Goal: Find specific page/section: Find specific page/section

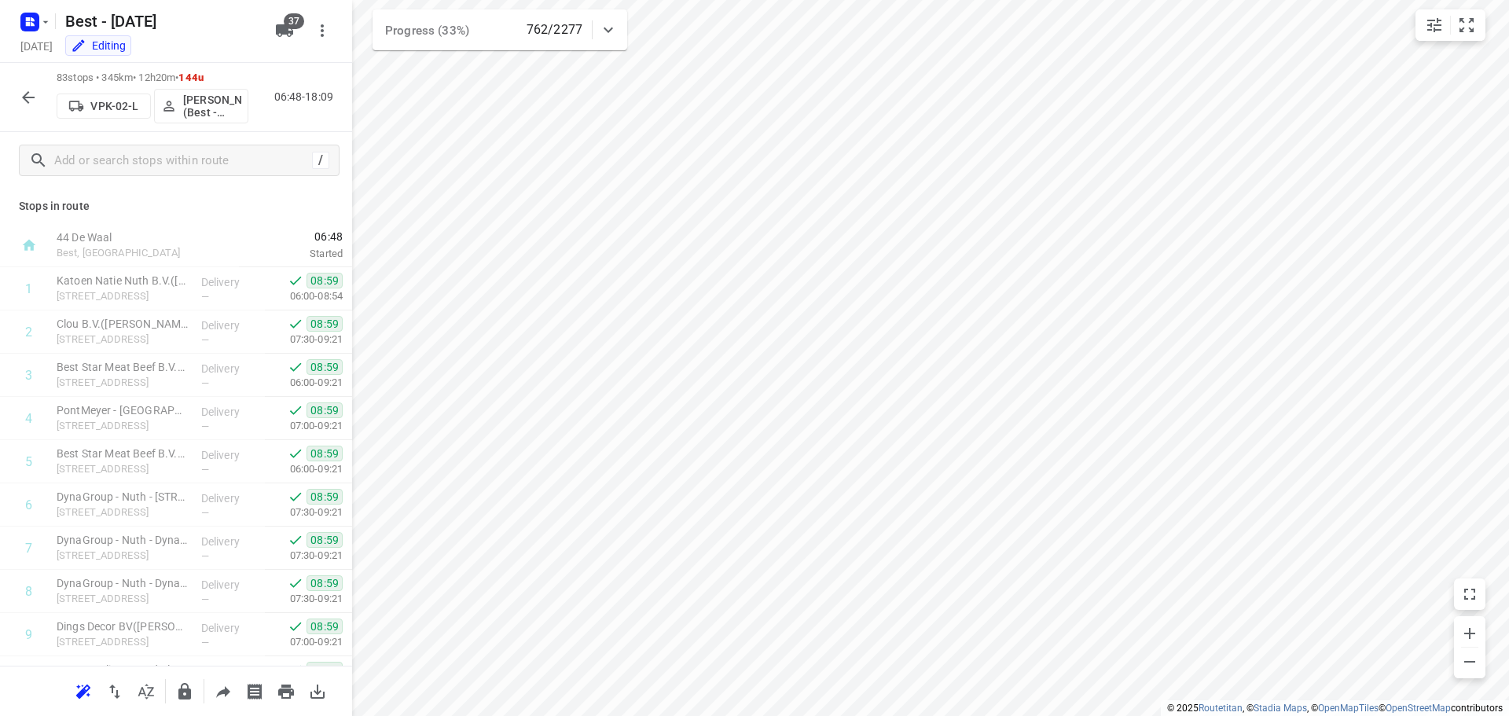
click at [20, 95] on icon "button" at bounding box center [28, 97] width 19 height 19
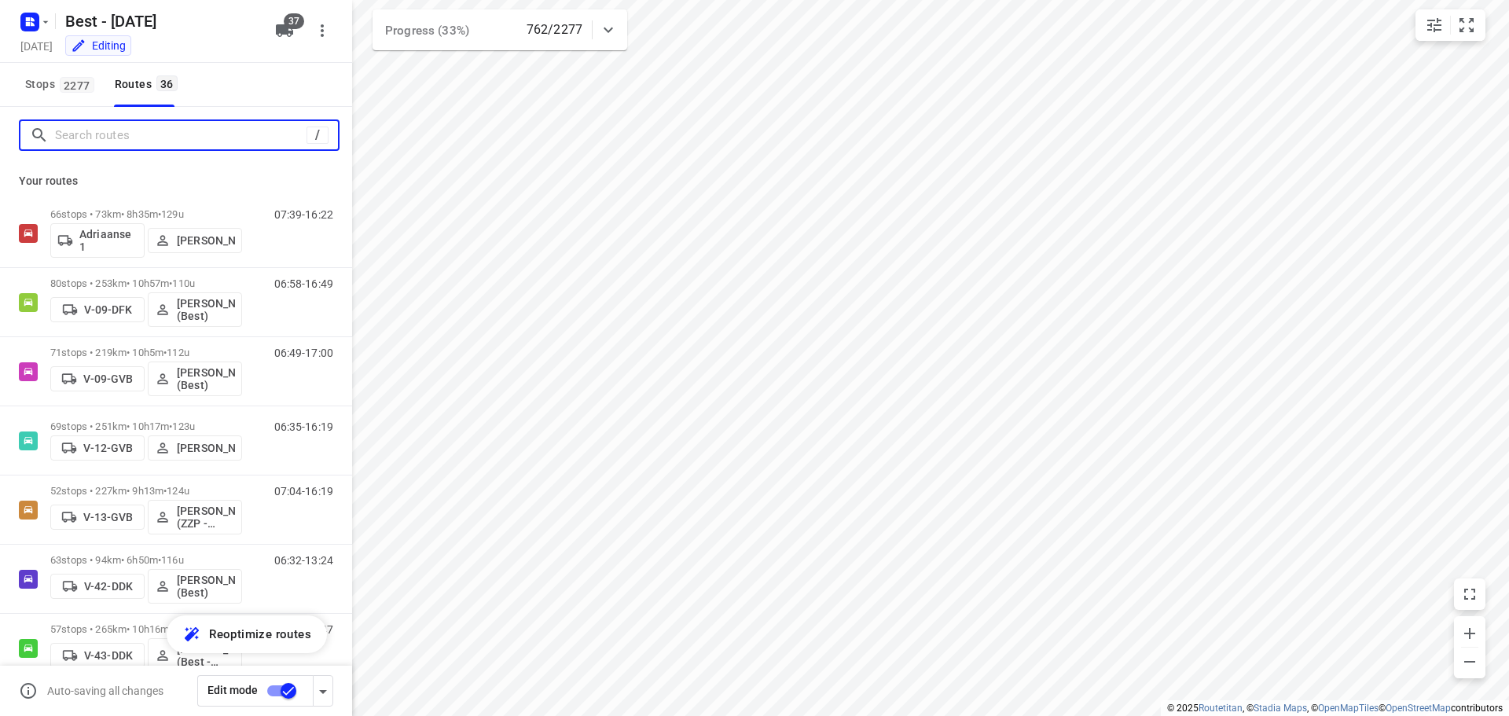
click at [266, 136] on input "Search routes" at bounding box center [180, 135] width 251 height 24
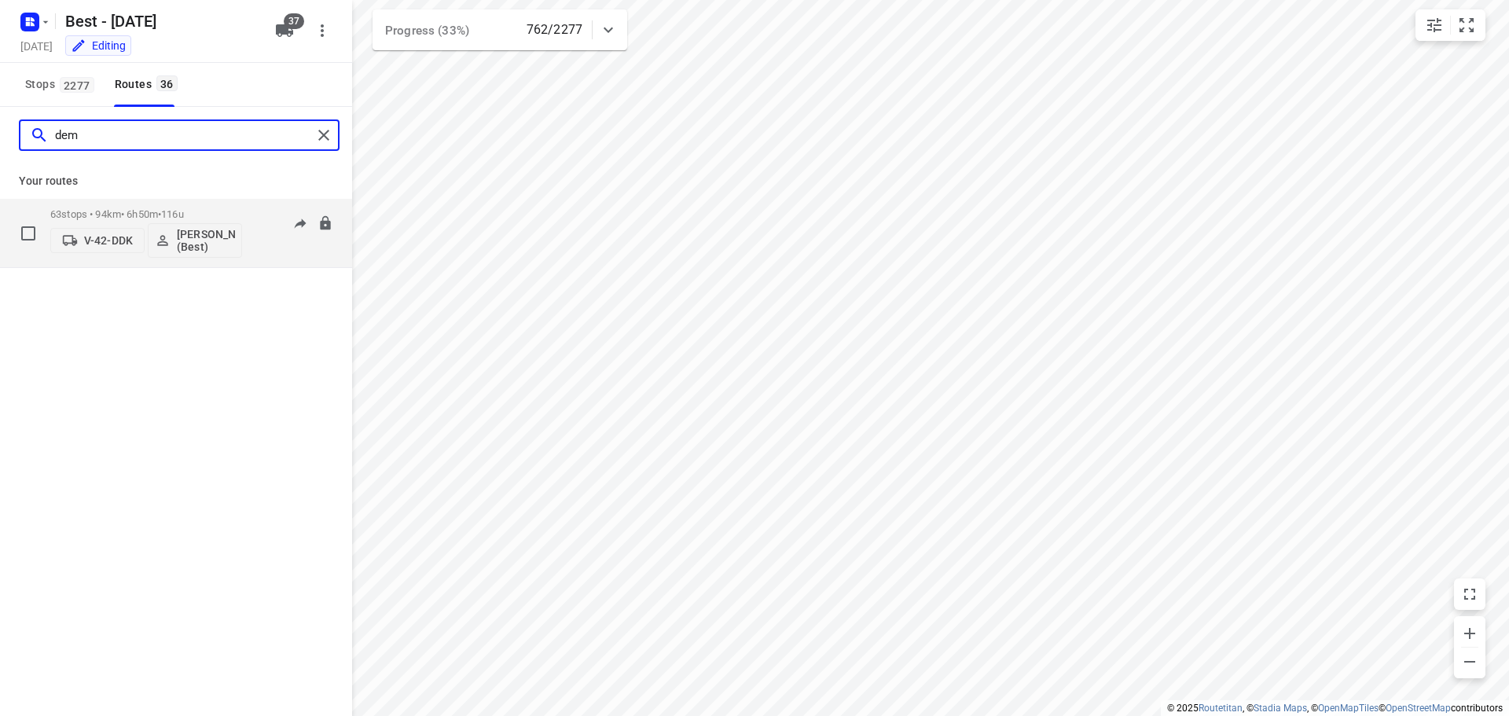
type input "dem"
click at [264, 238] on div "06:32-13:24" at bounding box center [294, 236] width 79 height 57
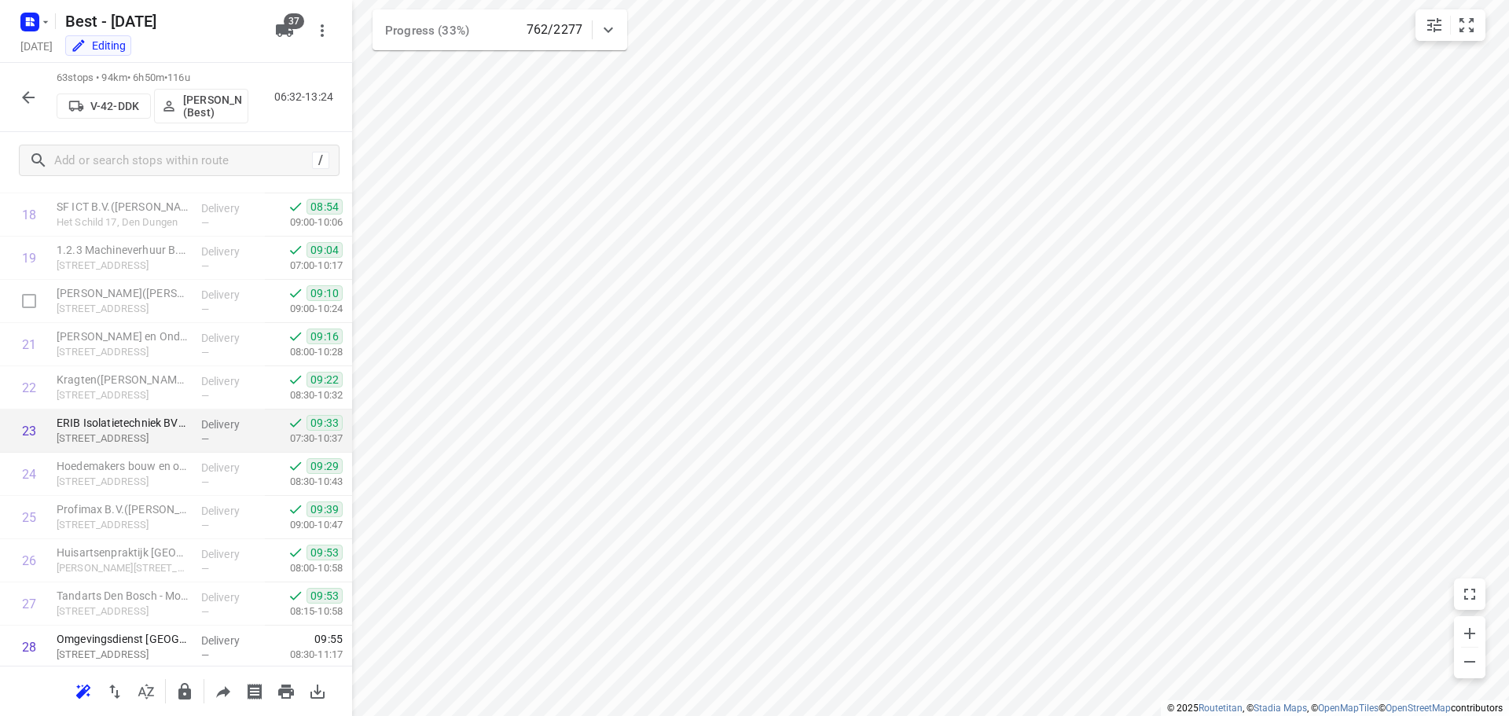
scroll to position [943, 0]
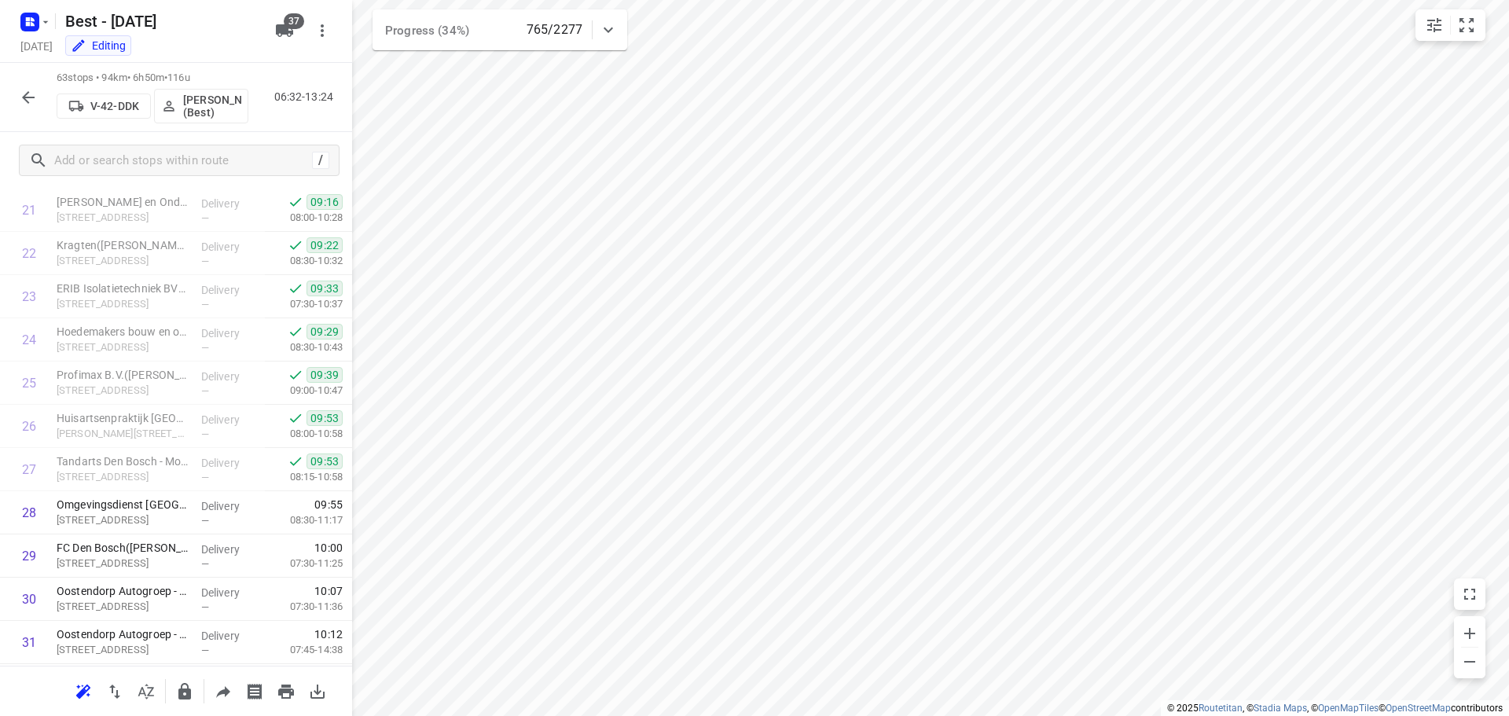
click at [35, 101] on icon "button" at bounding box center [28, 97] width 19 height 19
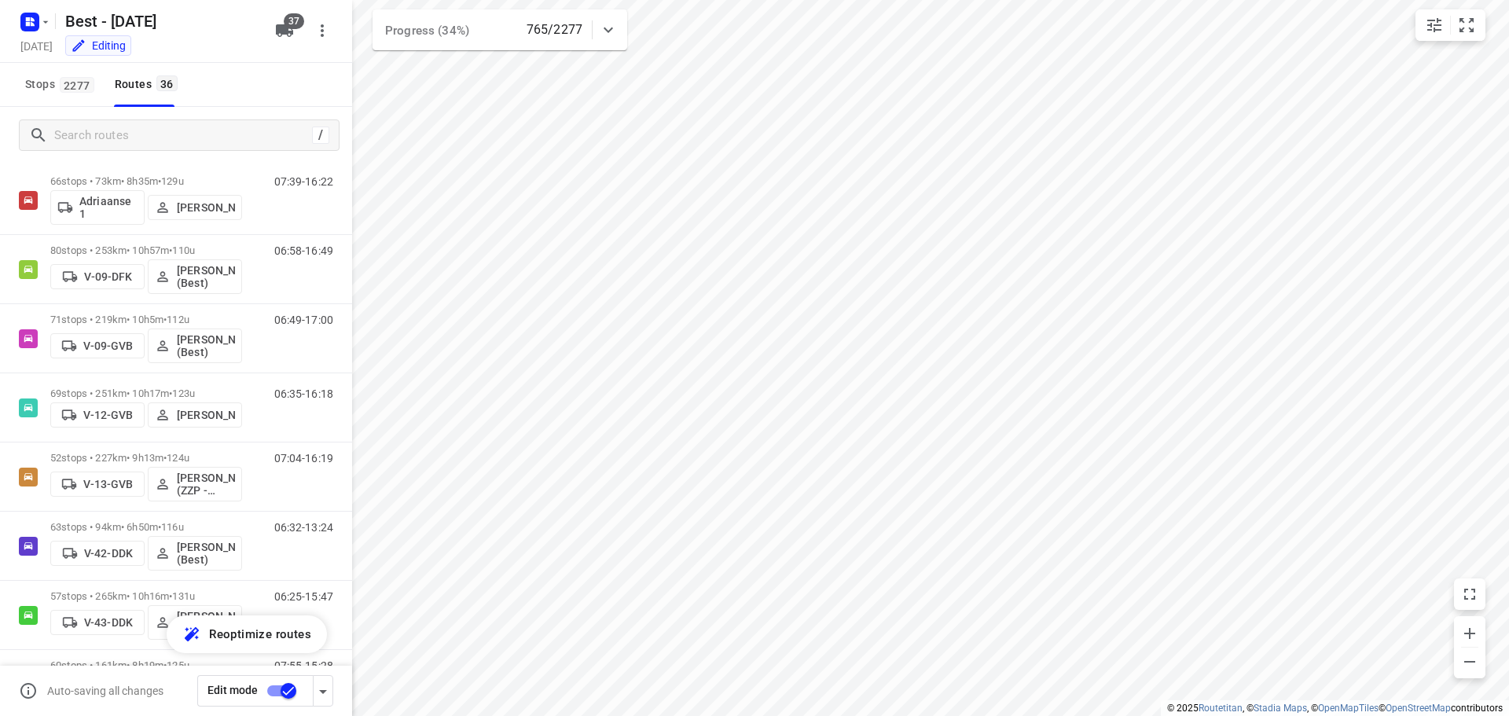
scroll to position [44, 0]
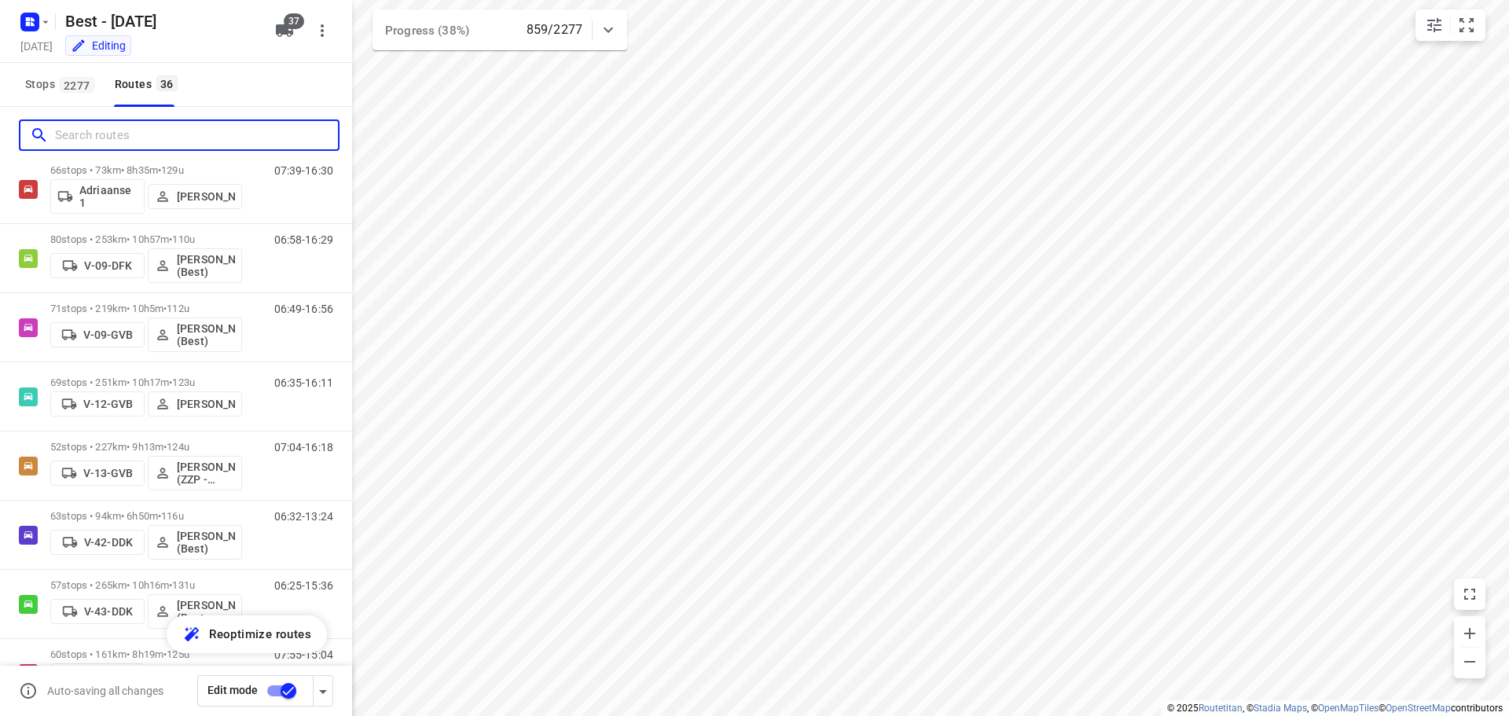
click at [234, 130] on input "Search routes" at bounding box center [196, 135] width 283 height 24
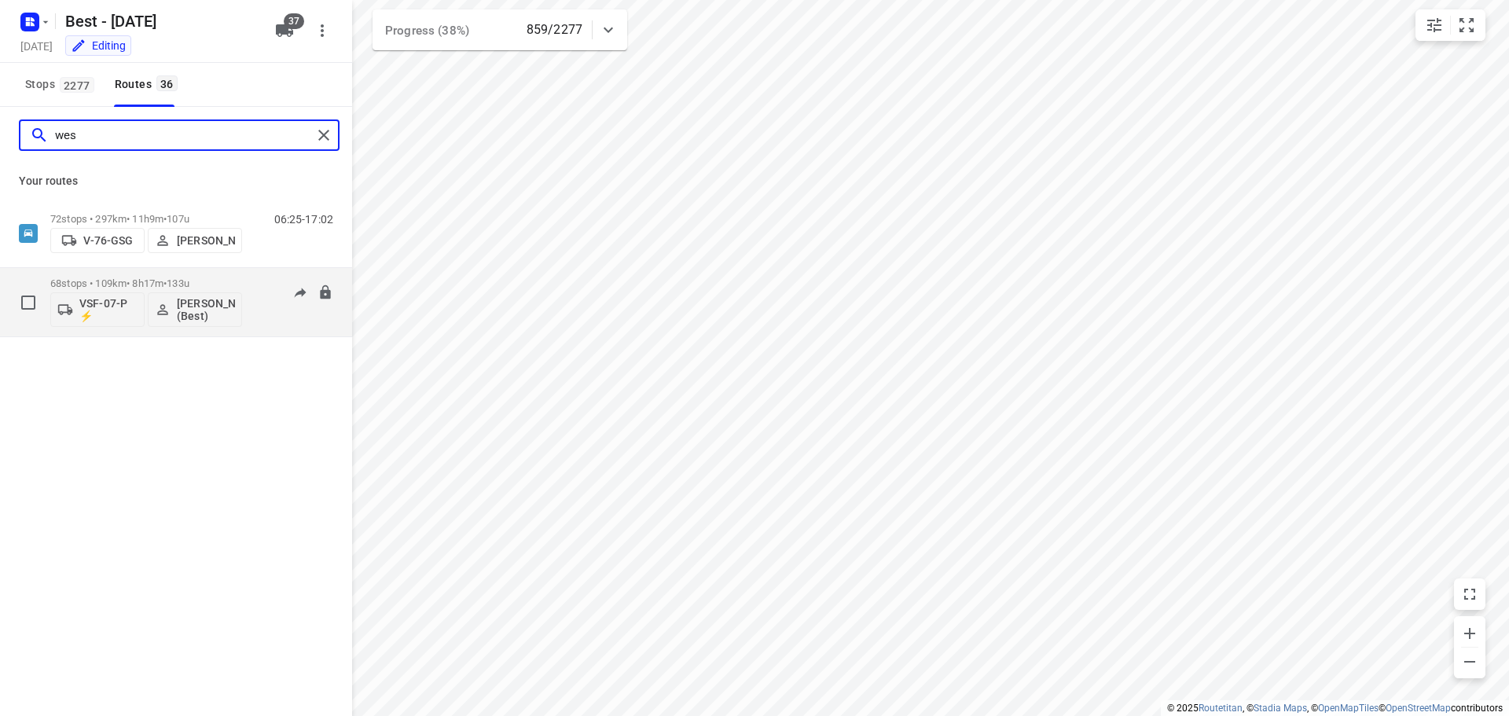
type input "wes"
click at [292, 325] on div "07:34-16:45" at bounding box center [294, 305] width 79 height 57
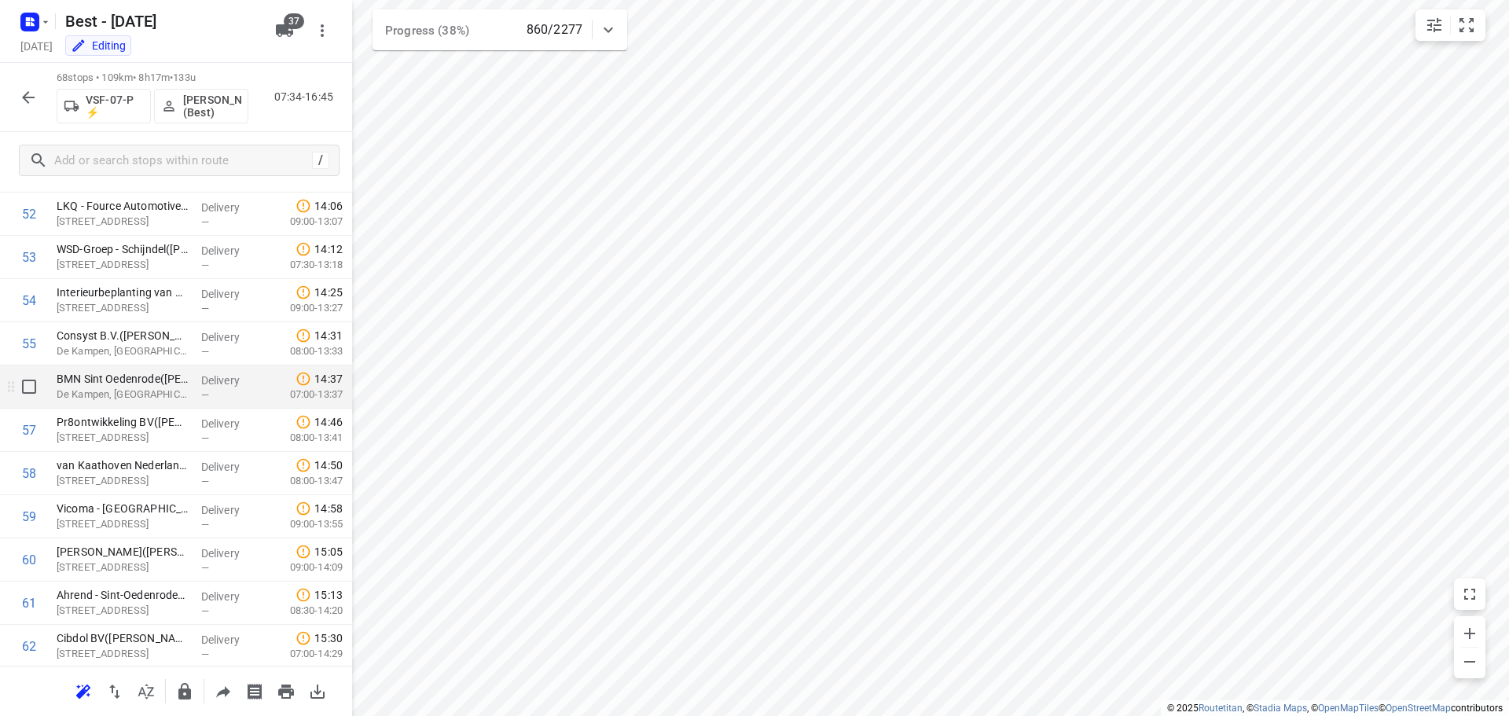
scroll to position [2584, 0]
drag, startPoint x: 48, startPoint y: 100, endPoint x: 42, endPoint y: 108, distance: 10.2
click at [46, 105] on div "68 stops • 109km • 8h17m • 133u VSF-07-P ⚡ Wesley Imming (Best) 07:34-16:45" at bounding box center [176, 97] width 352 height 69
click at [37, 107] on button "button" at bounding box center [28, 97] width 31 height 31
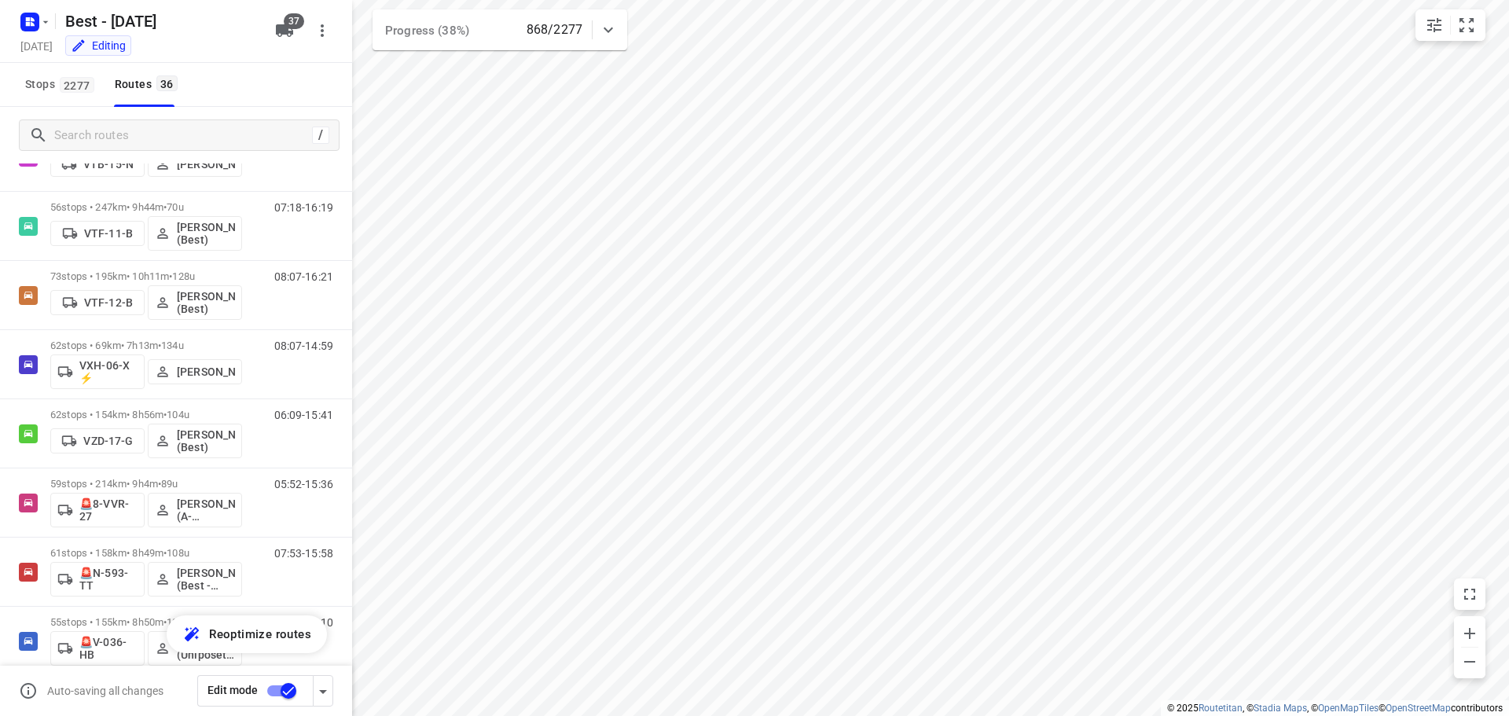
scroll to position [2038, 0]
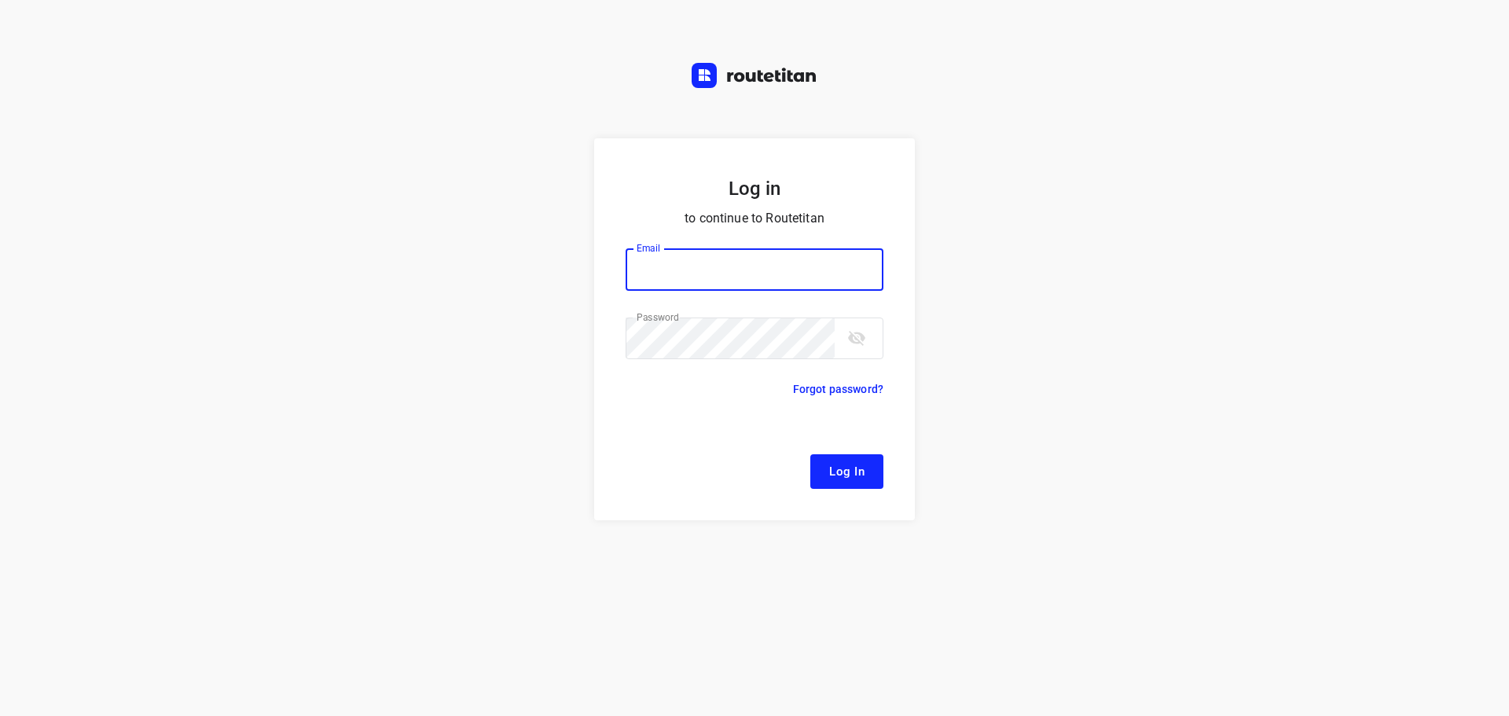
type input "[EMAIL_ADDRESS][DOMAIN_NAME]"
click at [843, 460] on button "Log In" at bounding box center [846, 471] width 73 height 35
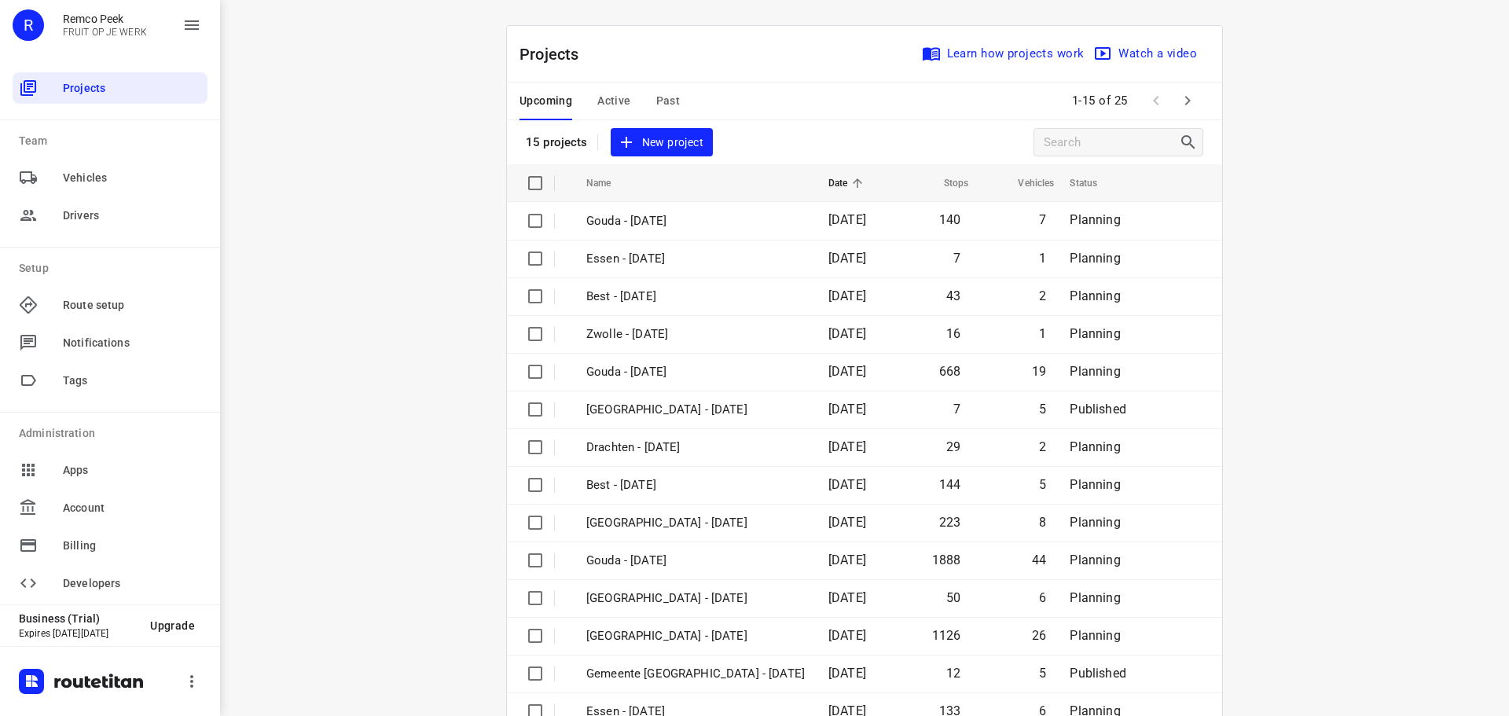
click at [600, 101] on span "Active" at bounding box center [613, 101] width 33 height 20
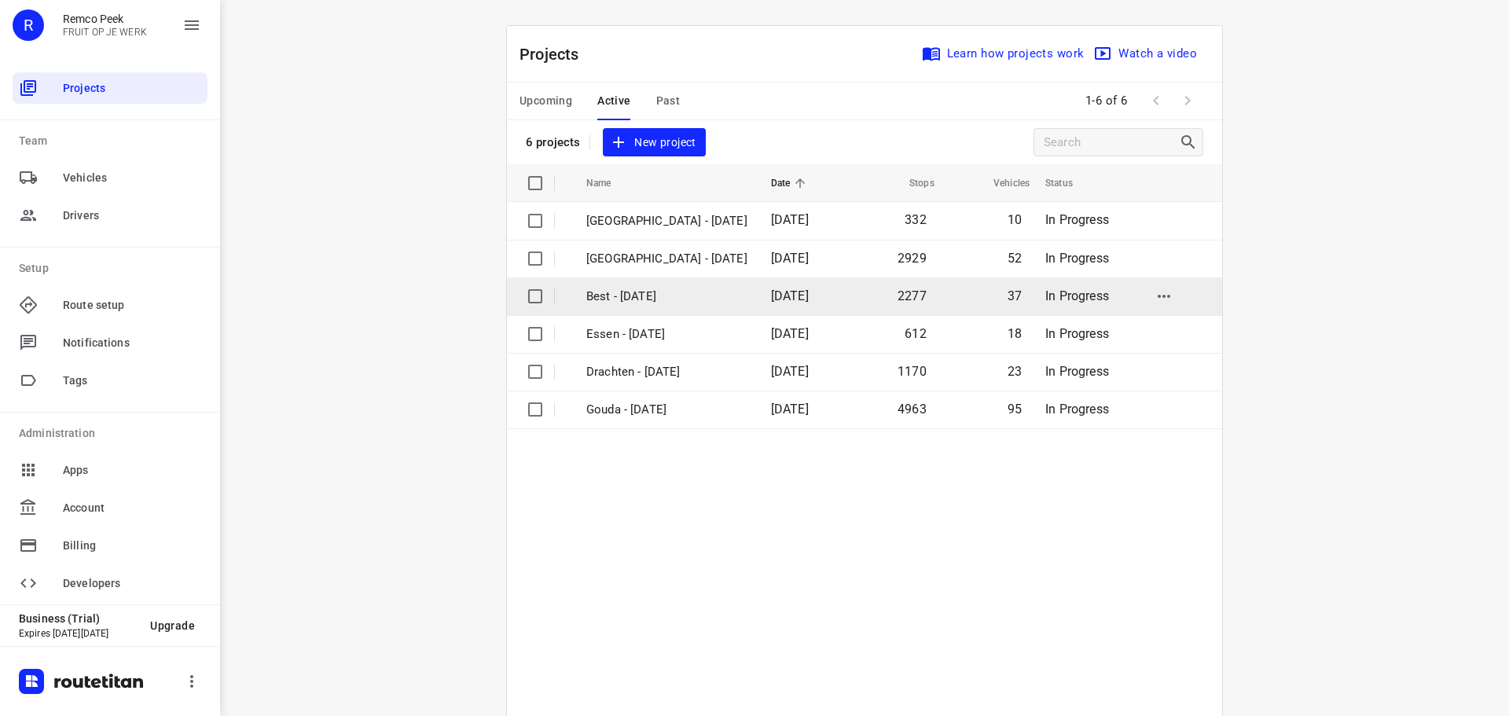
click at [607, 295] on p "Best - [DATE]" at bounding box center [666, 297] width 161 height 18
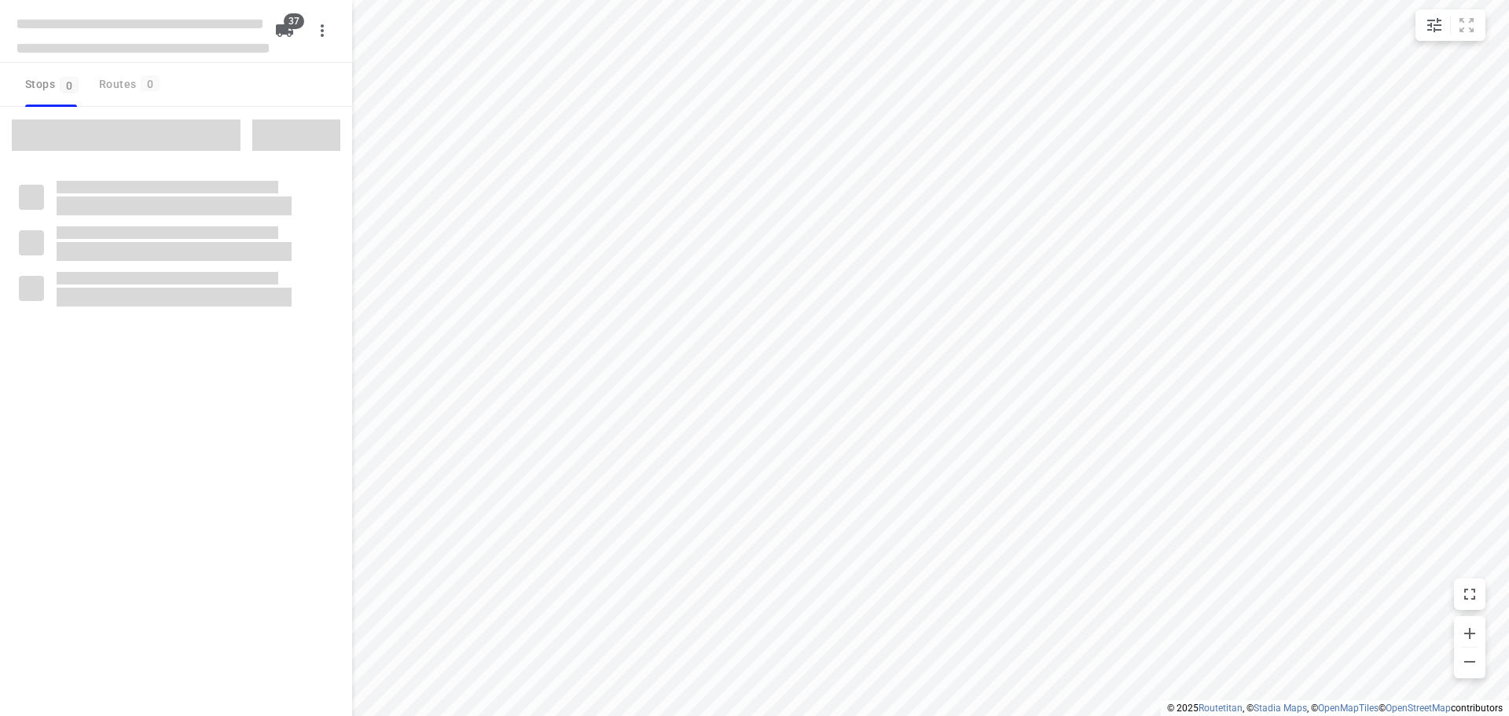
checkbox input "true"
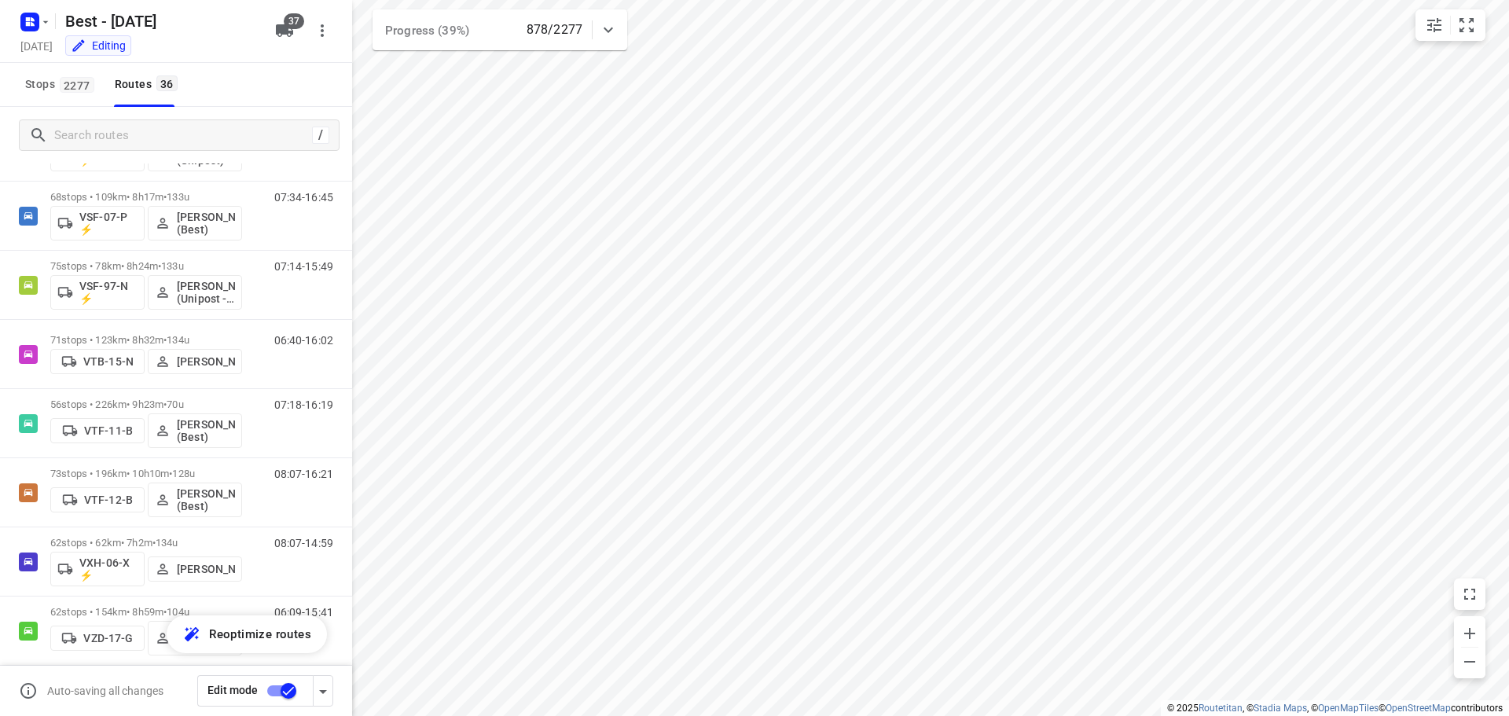
scroll to position [1095, 0]
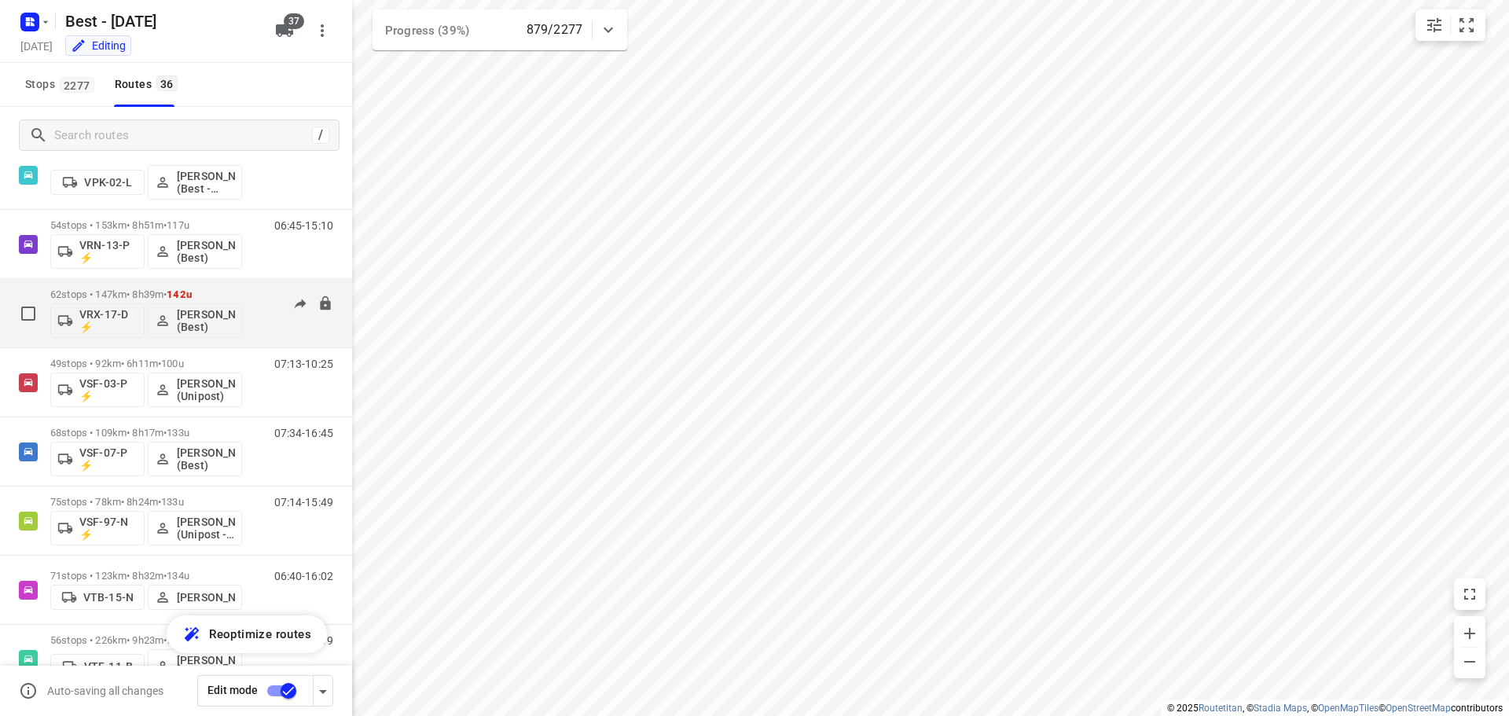
click at [221, 293] on p "62 stops • 147km • 8h39m • 142u" at bounding box center [146, 294] width 192 height 12
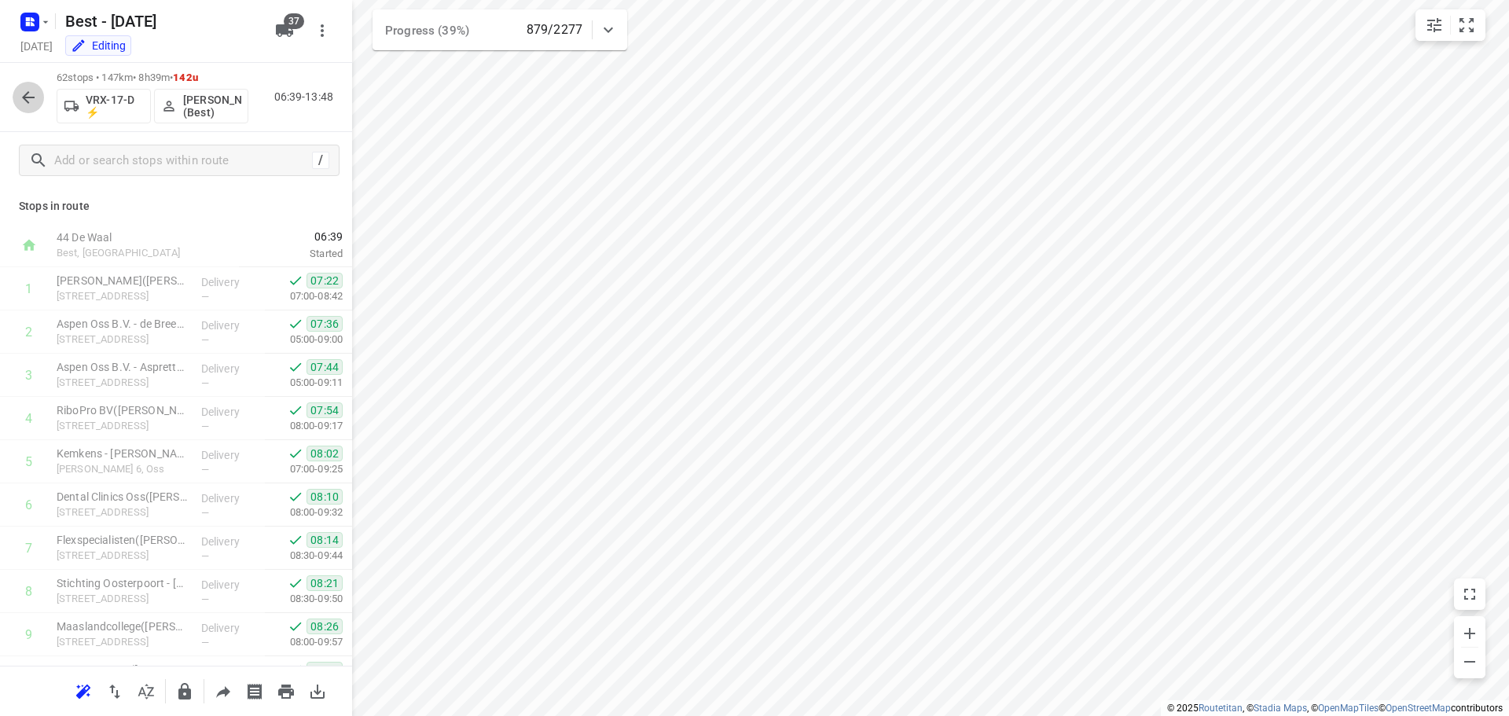
click at [35, 97] on icon "button" at bounding box center [28, 97] width 19 height 19
click at [20, 105] on icon "button" at bounding box center [28, 97] width 19 height 19
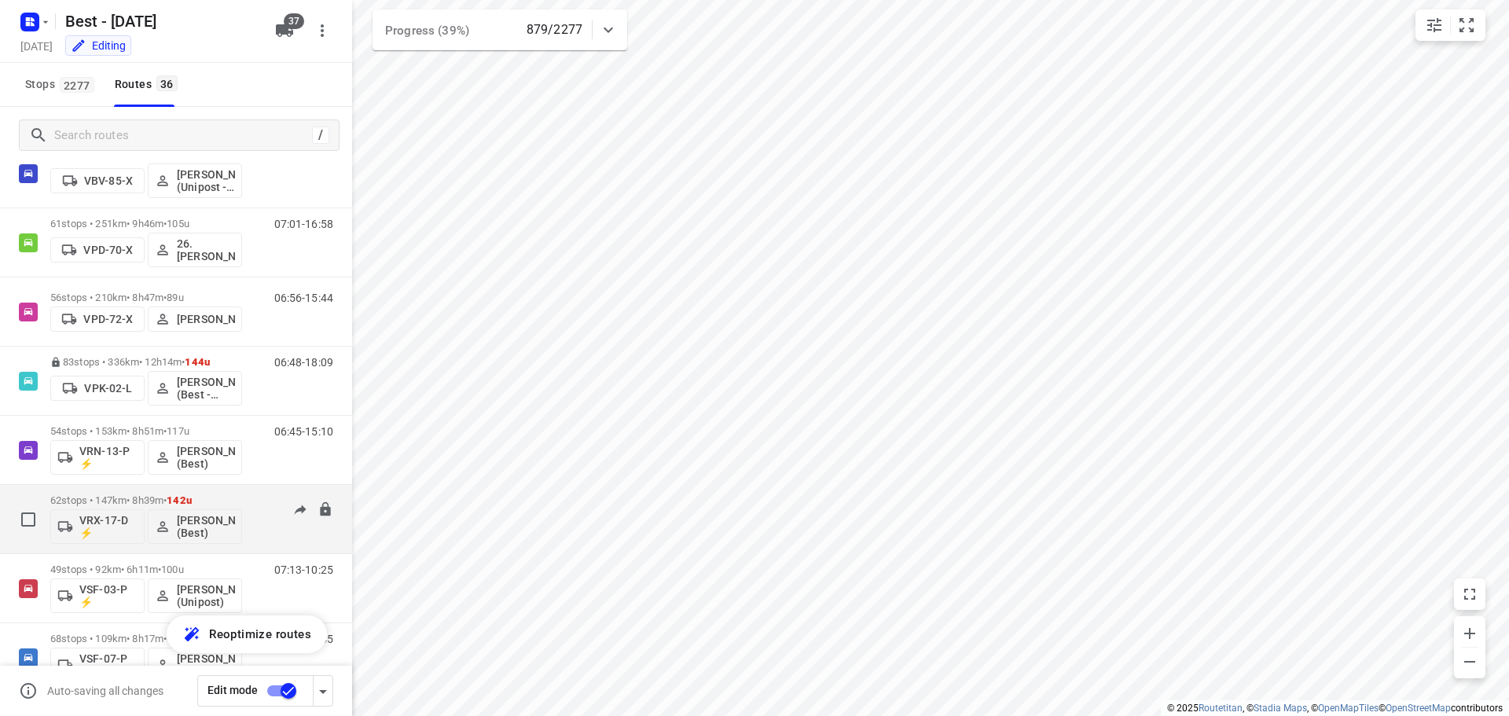
scroll to position [864, 0]
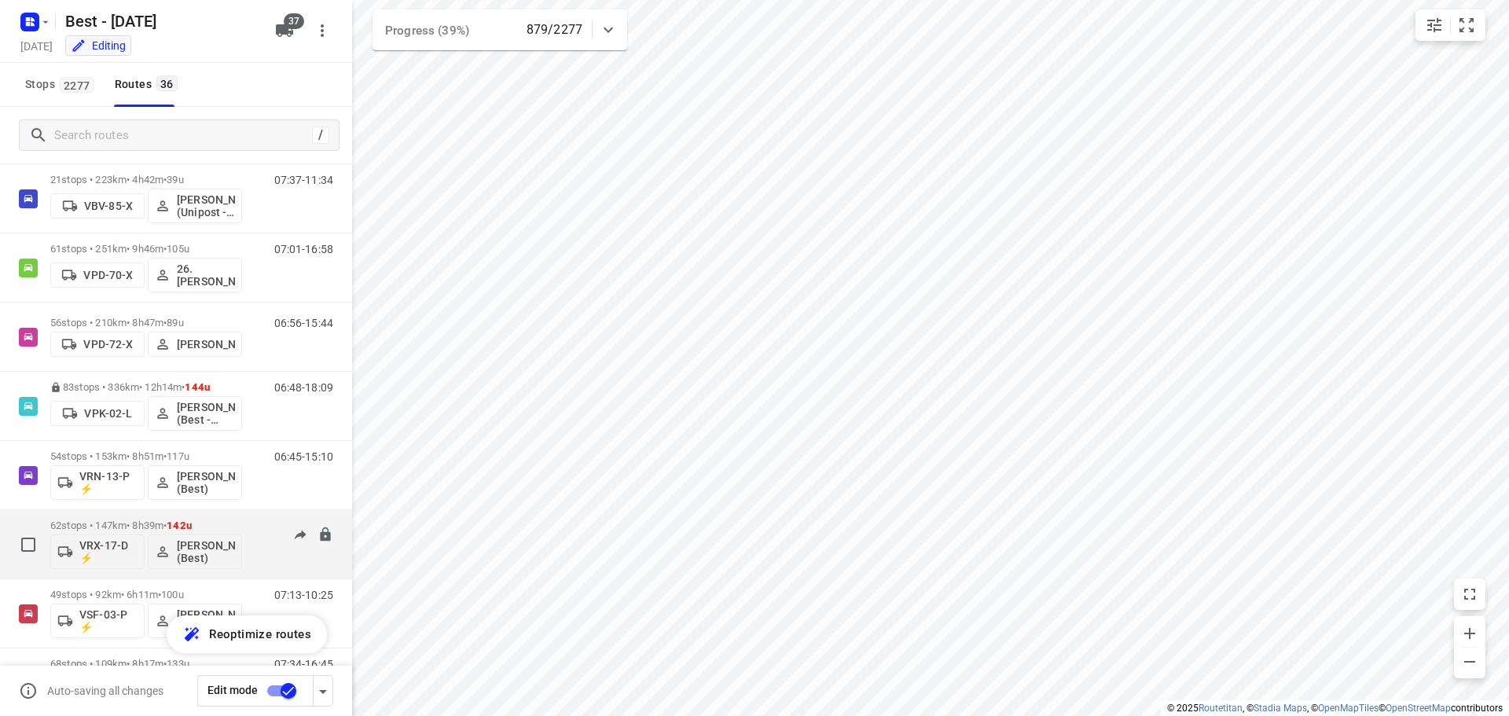
click at [267, 419] on div "06:48-18:09" at bounding box center [294, 409] width 79 height 57
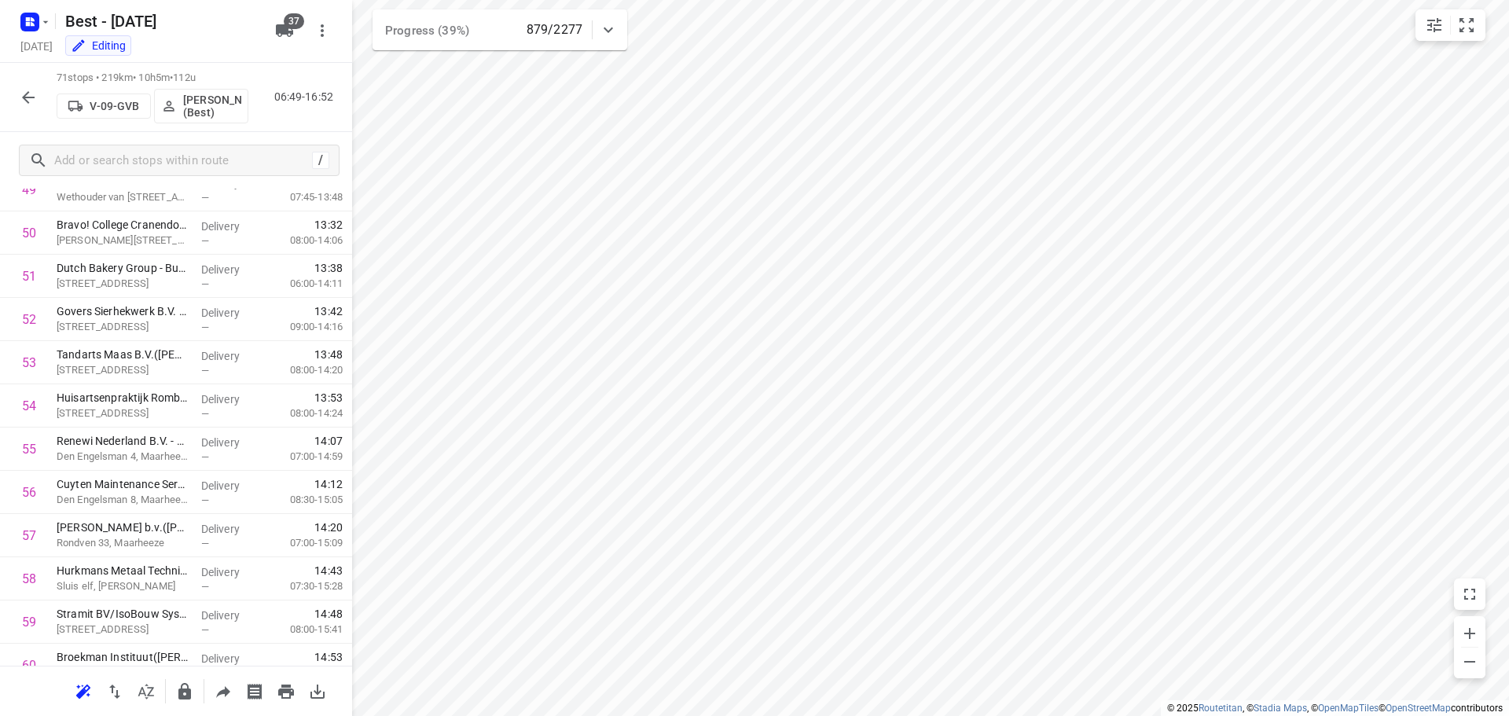
scroll to position [2713, 0]
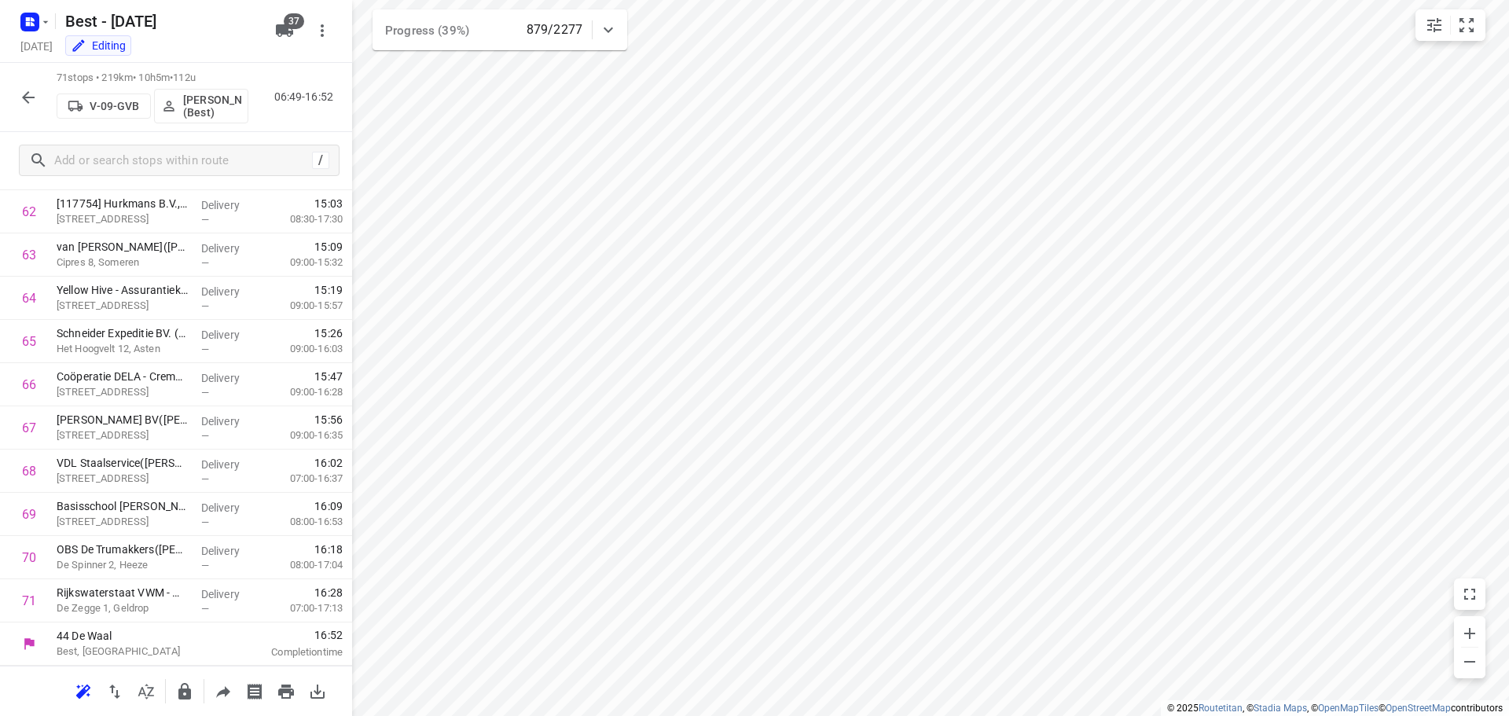
click at [24, 105] on icon "button" at bounding box center [28, 97] width 19 height 19
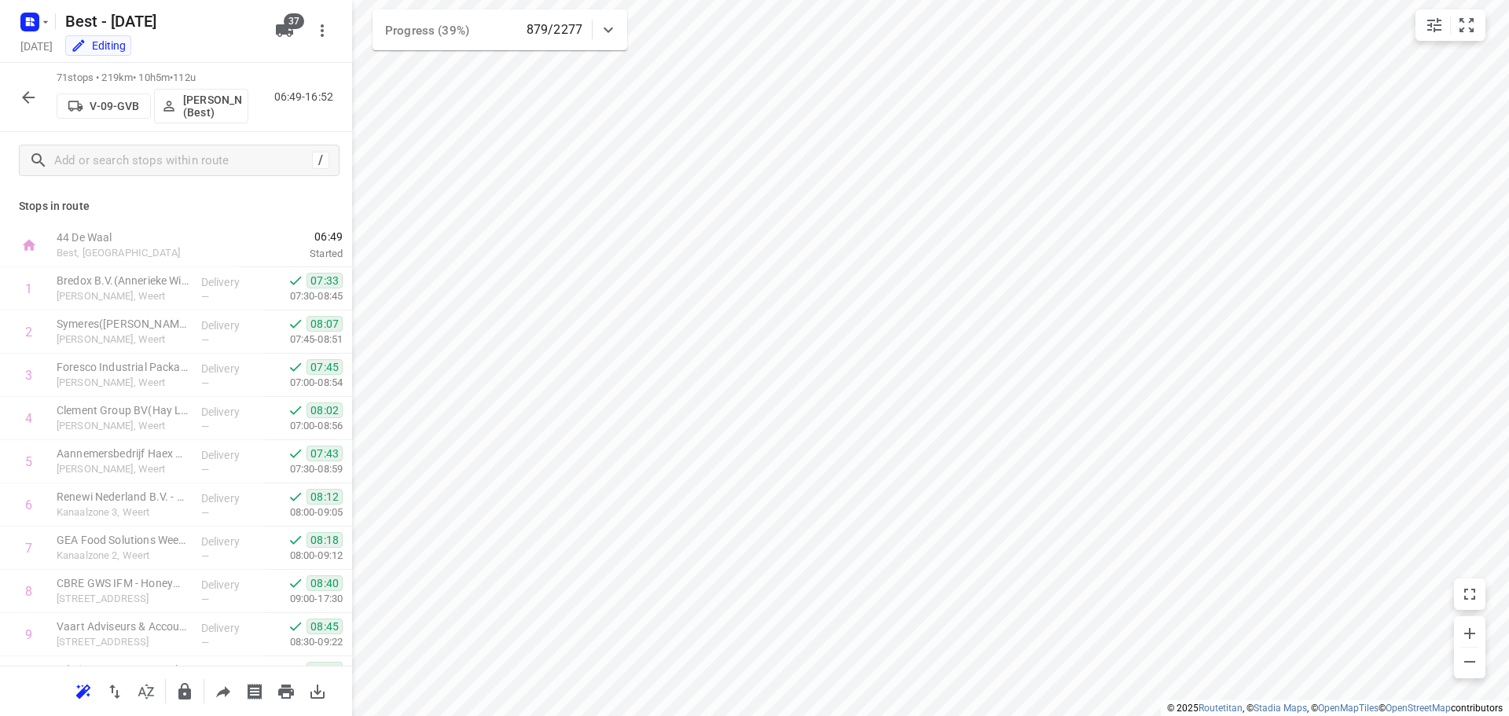
click at [24, 95] on icon "button" at bounding box center [28, 97] width 13 height 13
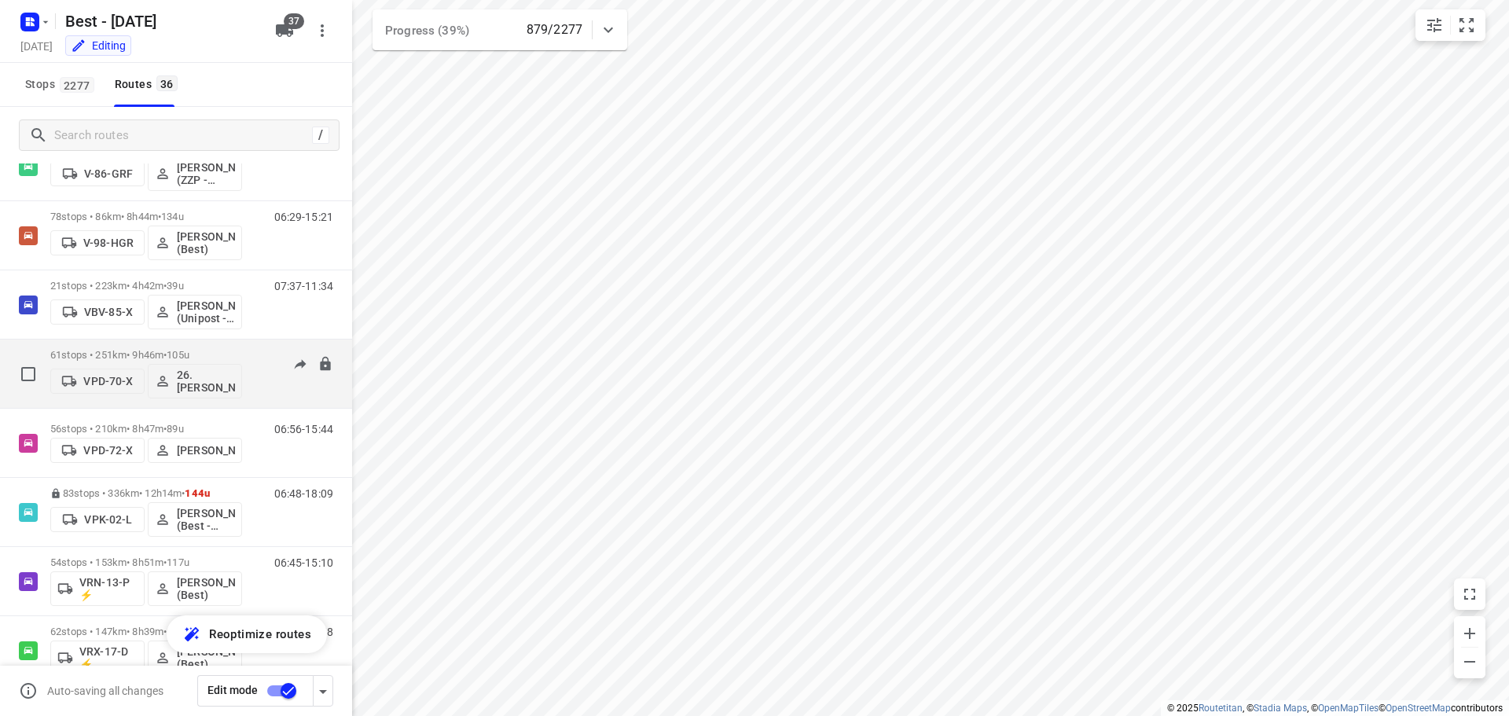
scroll to position [786, 0]
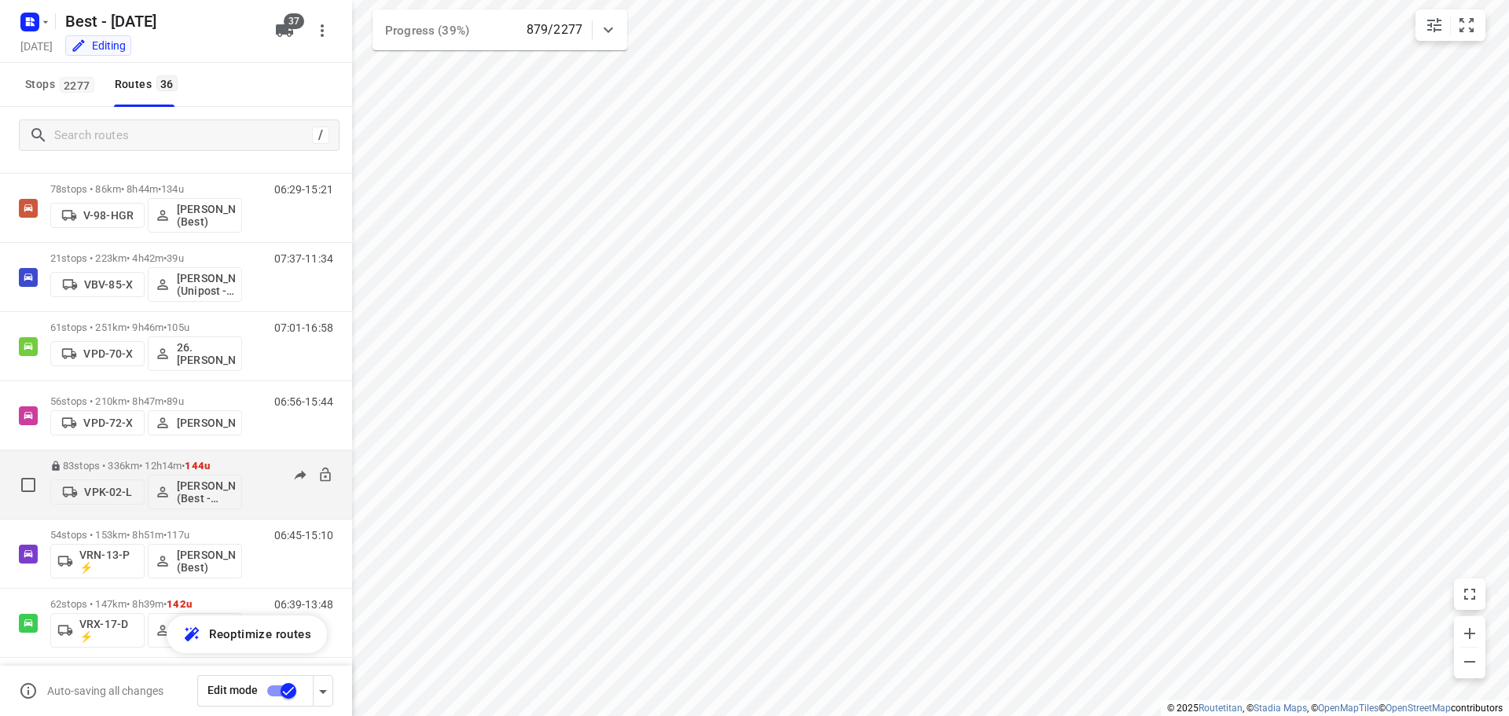
click at [267, 501] on div "06:48-18:09" at bounding box center [294, 488] width 79 height 57
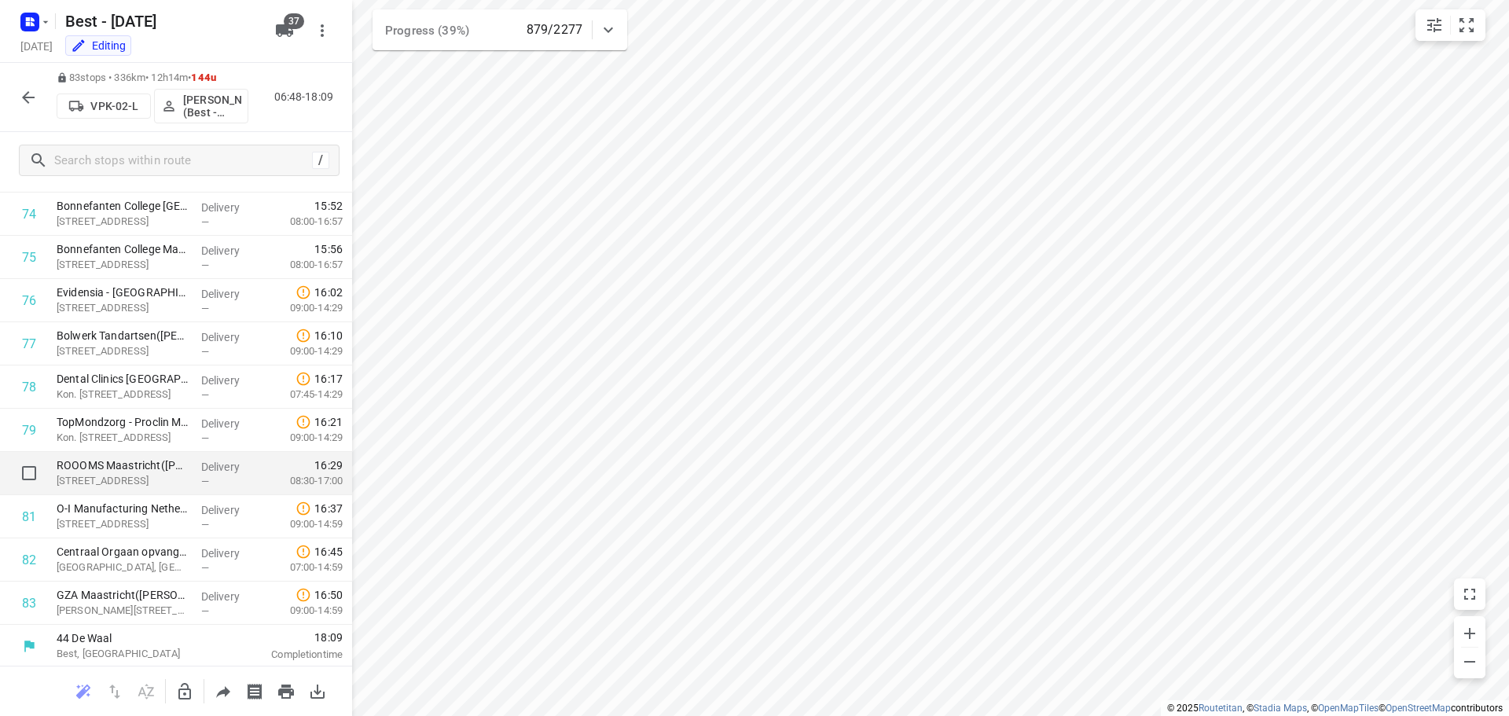
scroll to position [3232, 0]
click at [705, 715] on html "i © 2025 Routetitan , © Stadia Maps , © OpenMapTiles © OpenStreetMap contributo…" at bounding box center [754, 358] width 1509 height 716
